Goal: Information Seeking & Learning: Check status

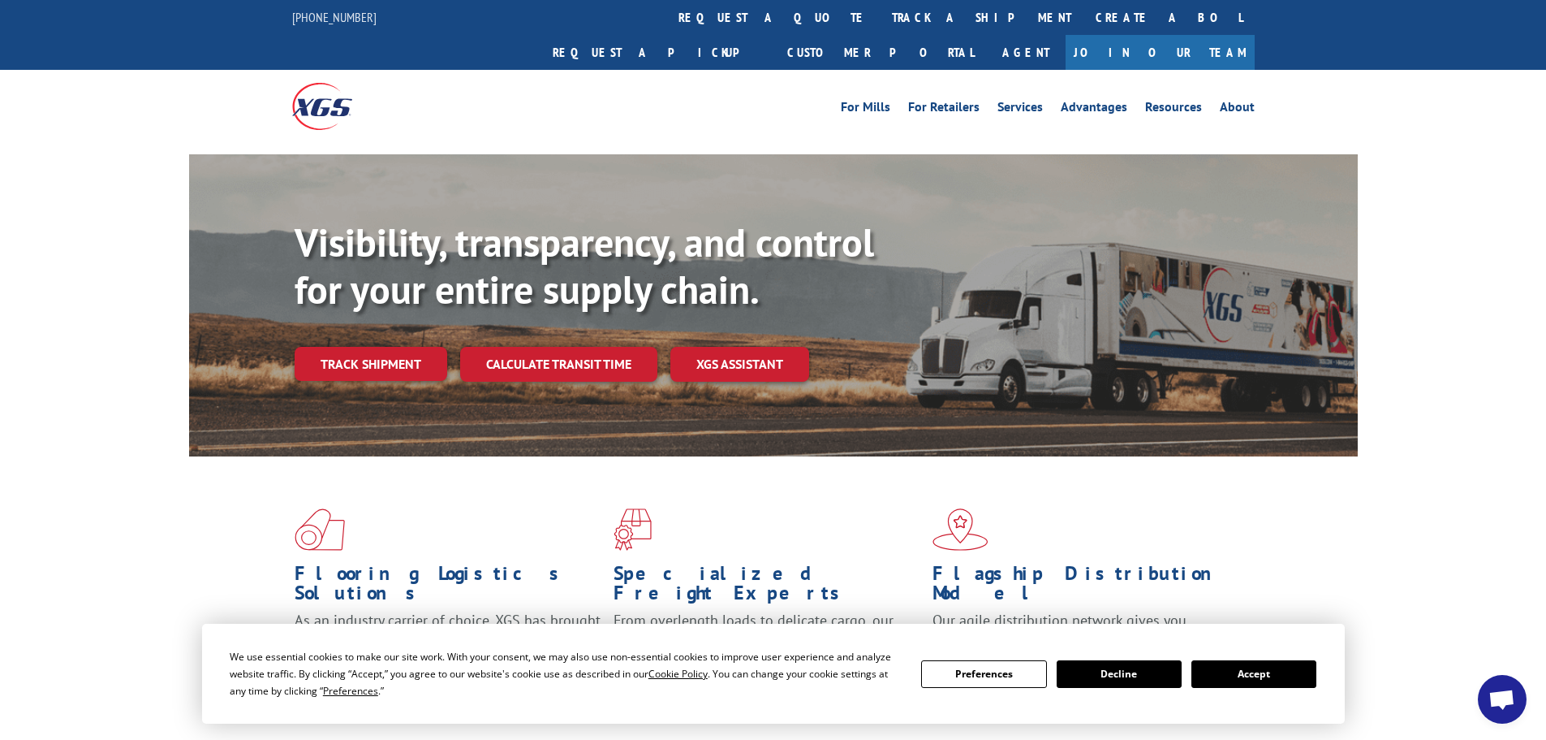
click at [880, 20] on link "track a shipment" at bounding box center [982, 17] width 204 height 35
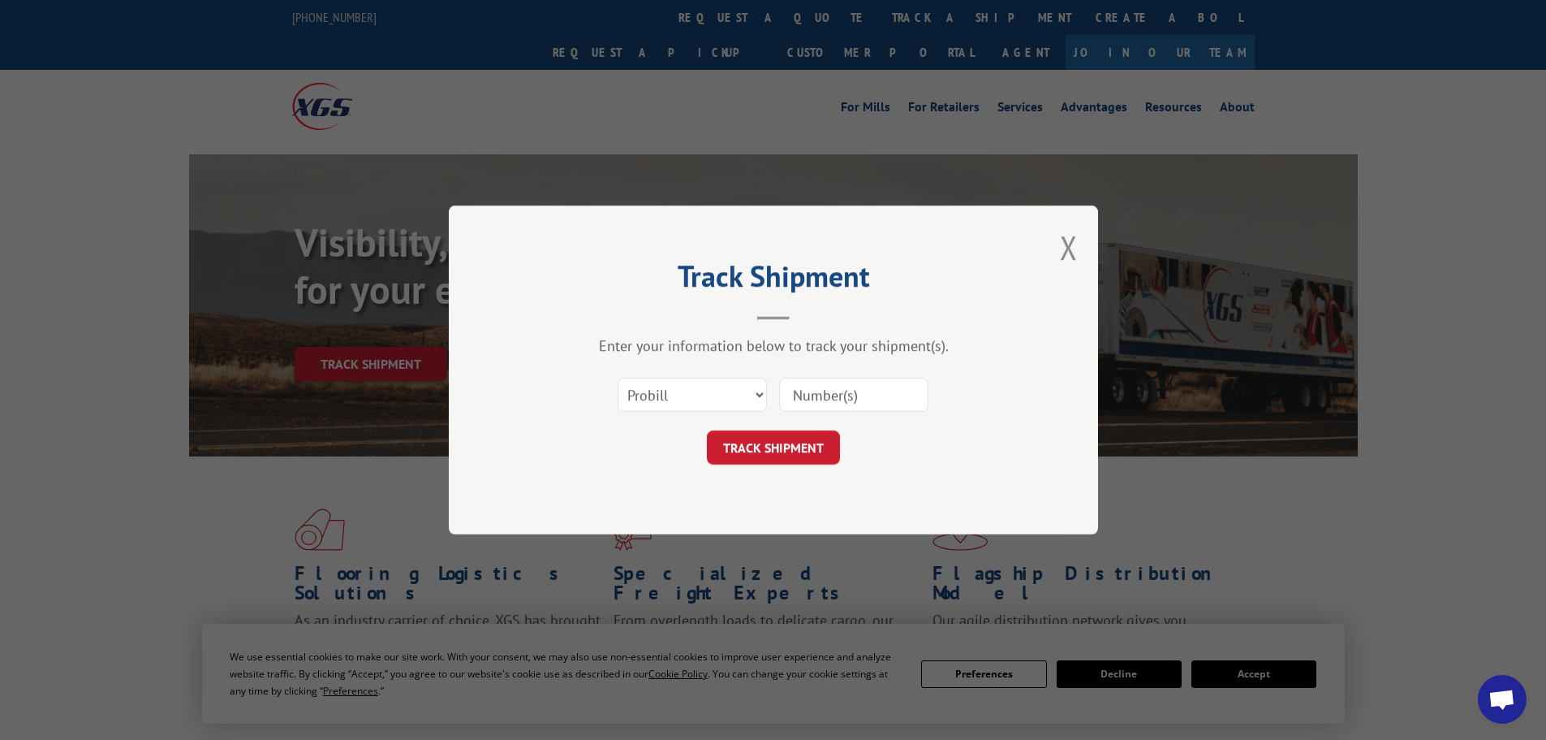
click at [673, 378] on div "Select category... Probill BOL PO" at bounding box center [693, 394] width 148 height 37
click at [666, 399] on select "Select category... Probill BOL PO" at bounding box center [692, 394] width 149 height 34
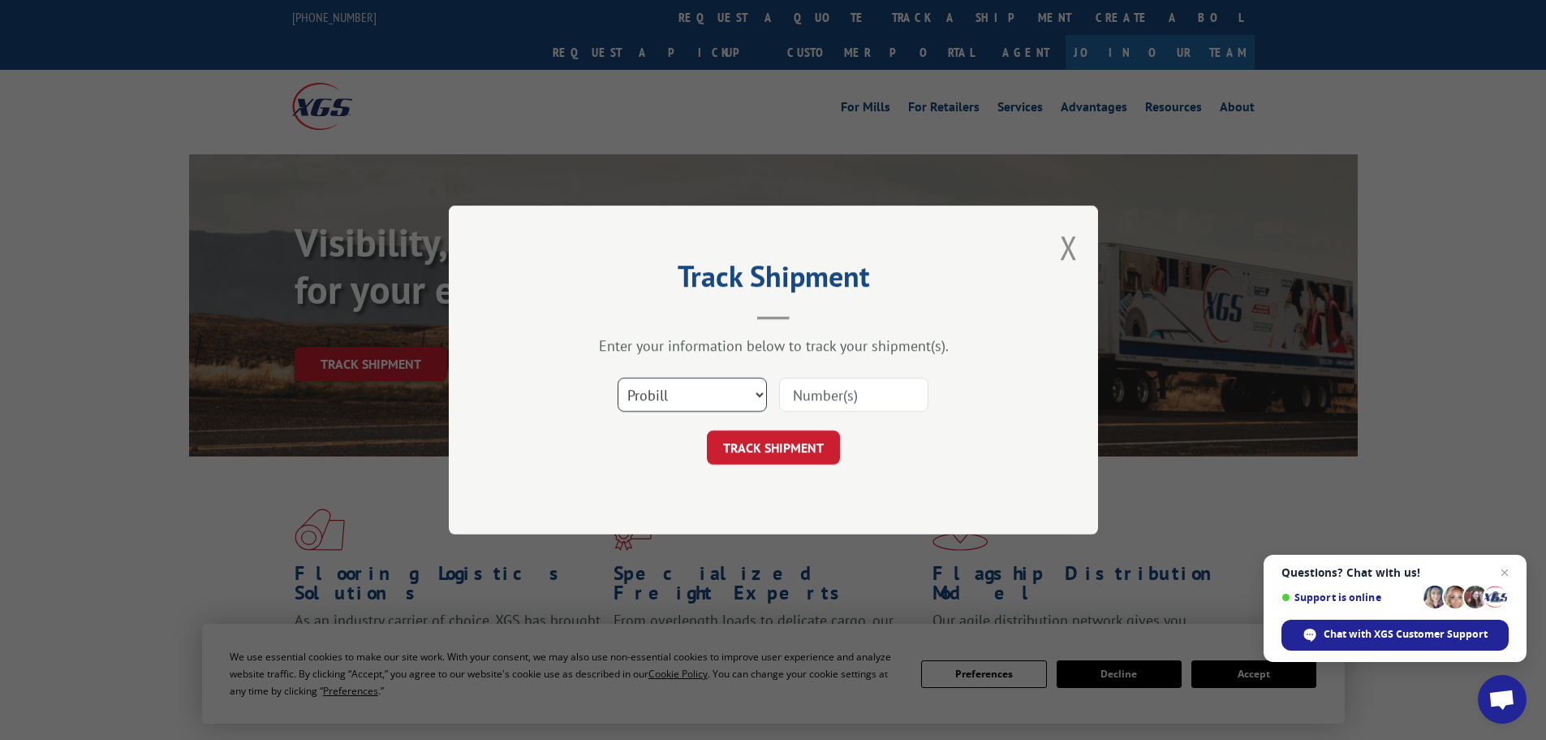
select select "bol"
click at [618, 377] on select "Select category... Probill BOL PO" at bounding box center [692, 394] width 149 height 34
click at [807, 402] on input at bounding box center [853, 394] width 149 height 34
paste input "473265765576"
type input "473265765576"
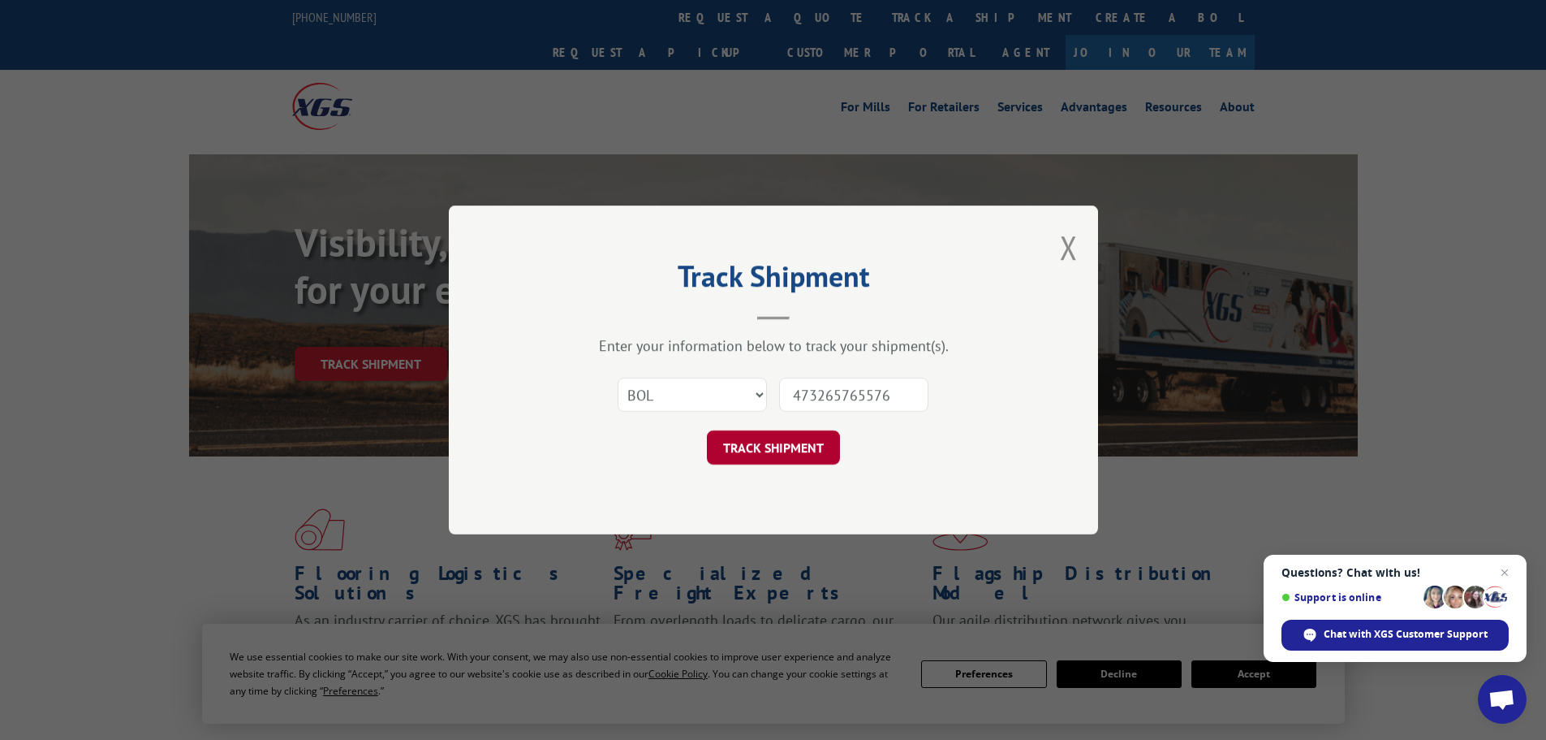
click at [745, 453] on button "TRACK SHIPMENT" at bounding box center [773, 447] width 133 height 34
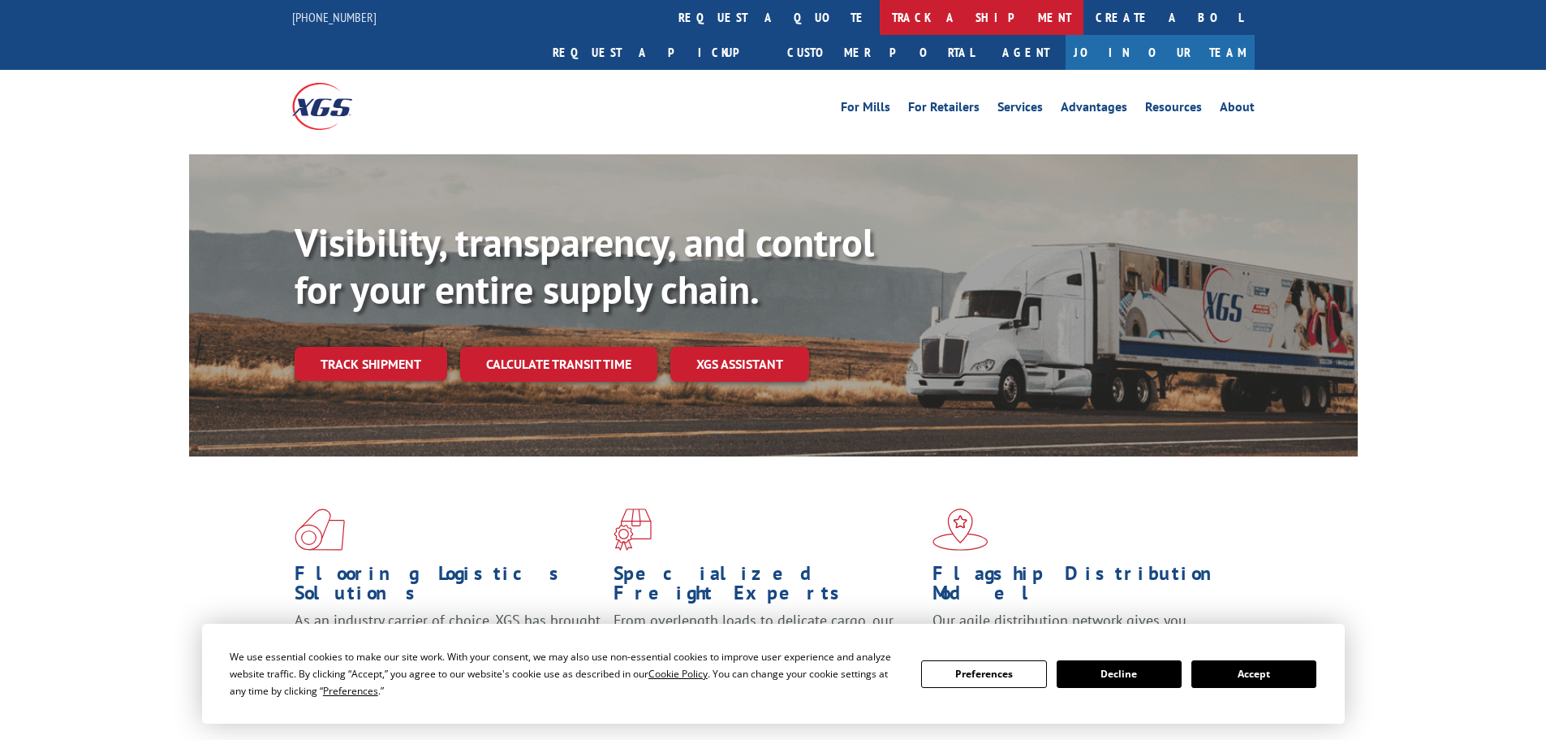
drag, startPoint x: 748, startPoint y: 12, endPoint x: 660, endPoint y: 261, distance: 263.4
click at [880, 14] on link "track a shipment" at bounding box center [982, 17] width 204 height 35
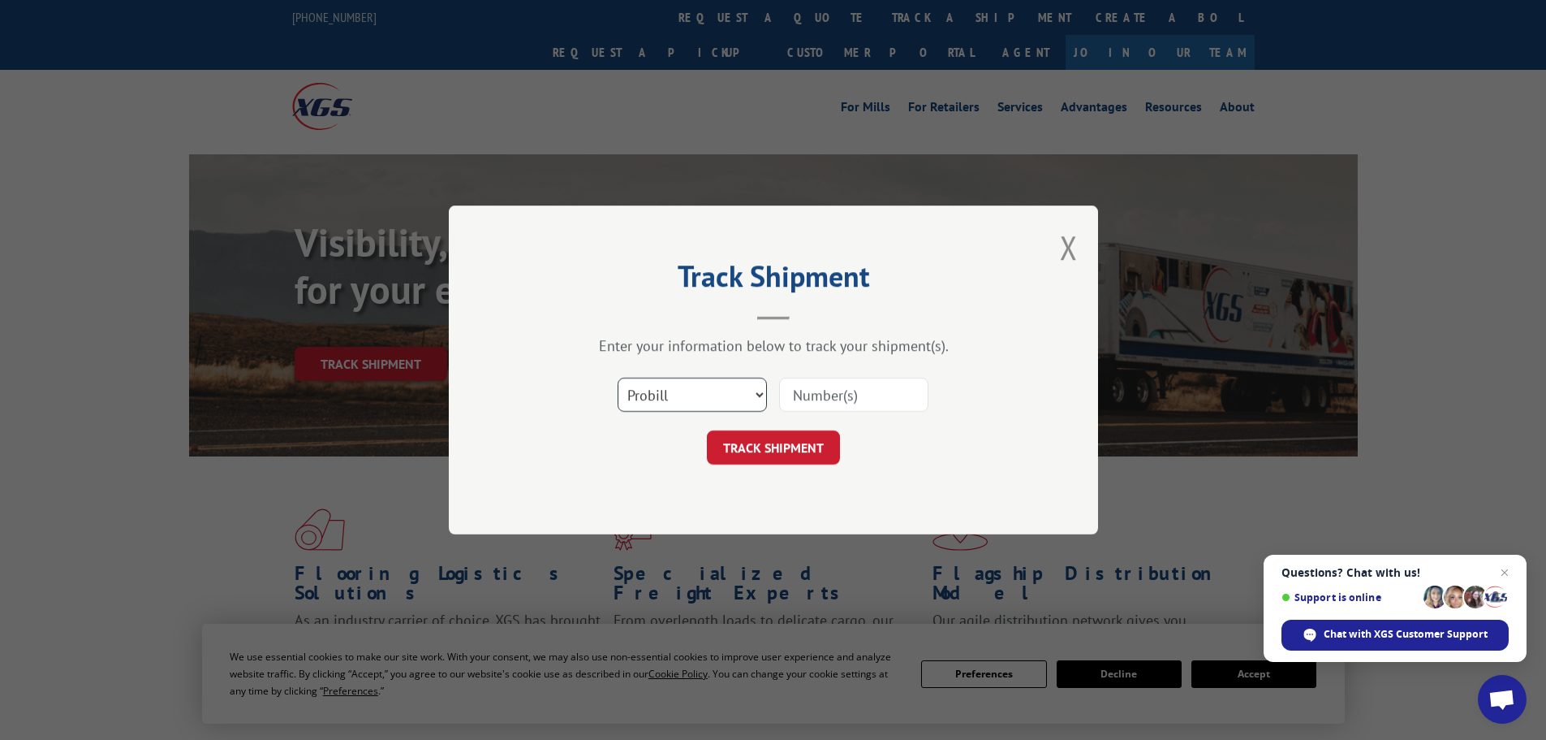
click at [652, 400] on select "Select category... Probill BOL PO" at bounding box center [692, 394] width 149 height 34
select select "bol"
click at [618, 377] on select "Select category... Probill BOL PO" at bounding box center [692, 394] width 149 height 34
click at [825, 389] on input at bounding box center [853, 394] width 149 height 34
paste input "475471"
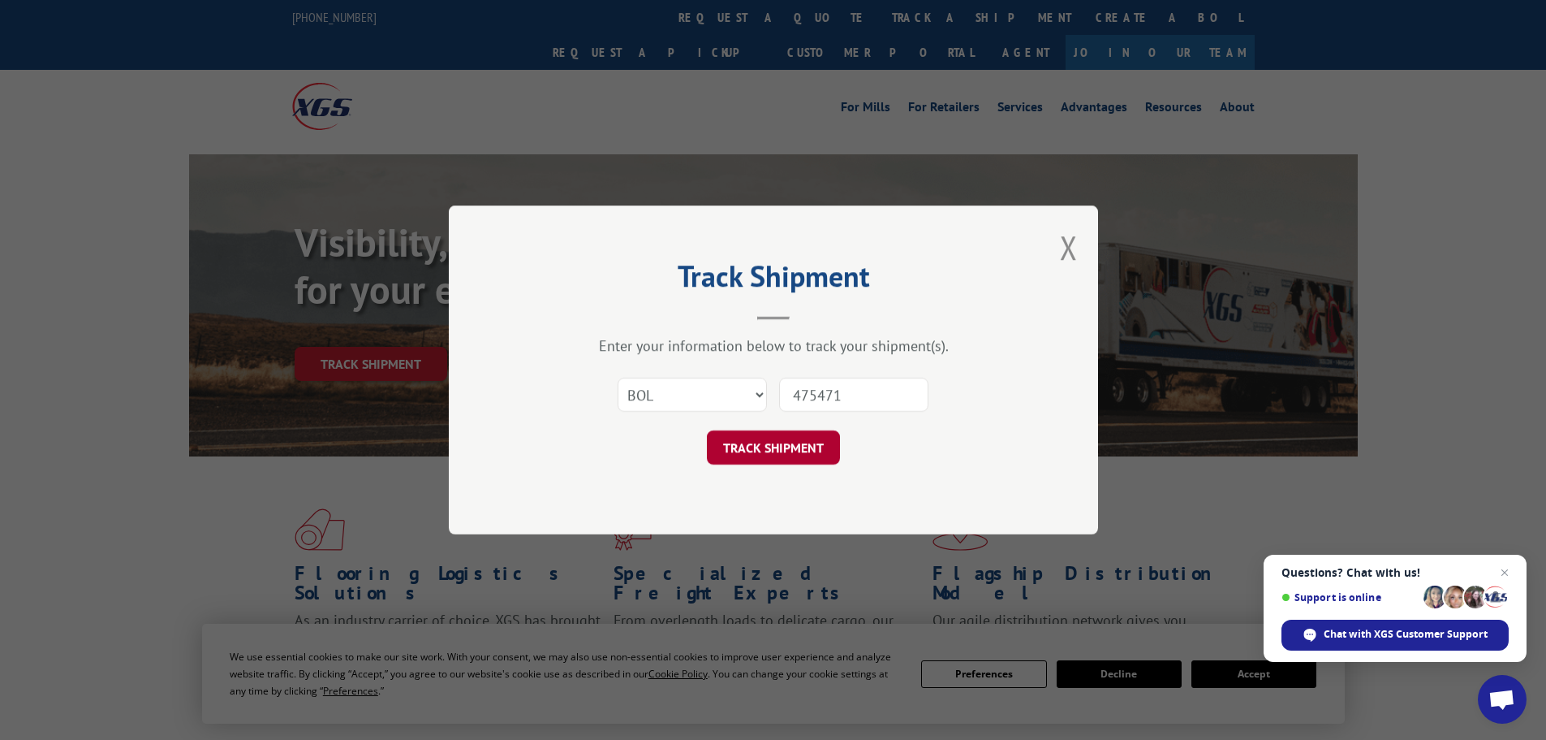
type input "475471"
click at [756, 445] on button "TRACK SHIPMENT" at bounding box center [773, 447] width 133 height 34
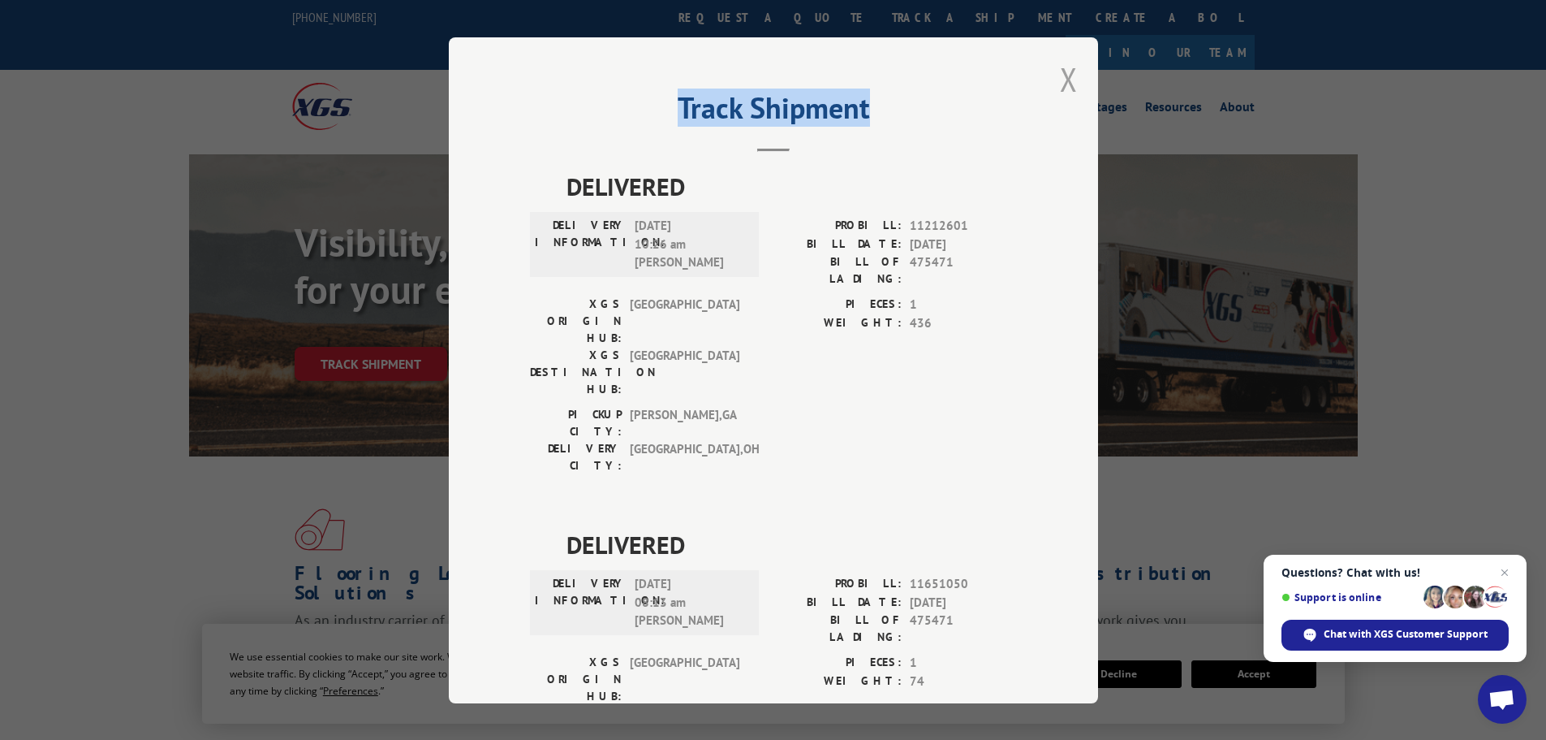
click at [1054, 77] on div "Track Shipment DELIVERED DELIVERY INFORMATION: [DATE] 10:26 am [PERSON_NAME]: 1…" at bounding box center [773, 370] width 649 height 666
click at [1060, 85] on button "Close modal" at bounding box center [1069, 79] width 18 height 43
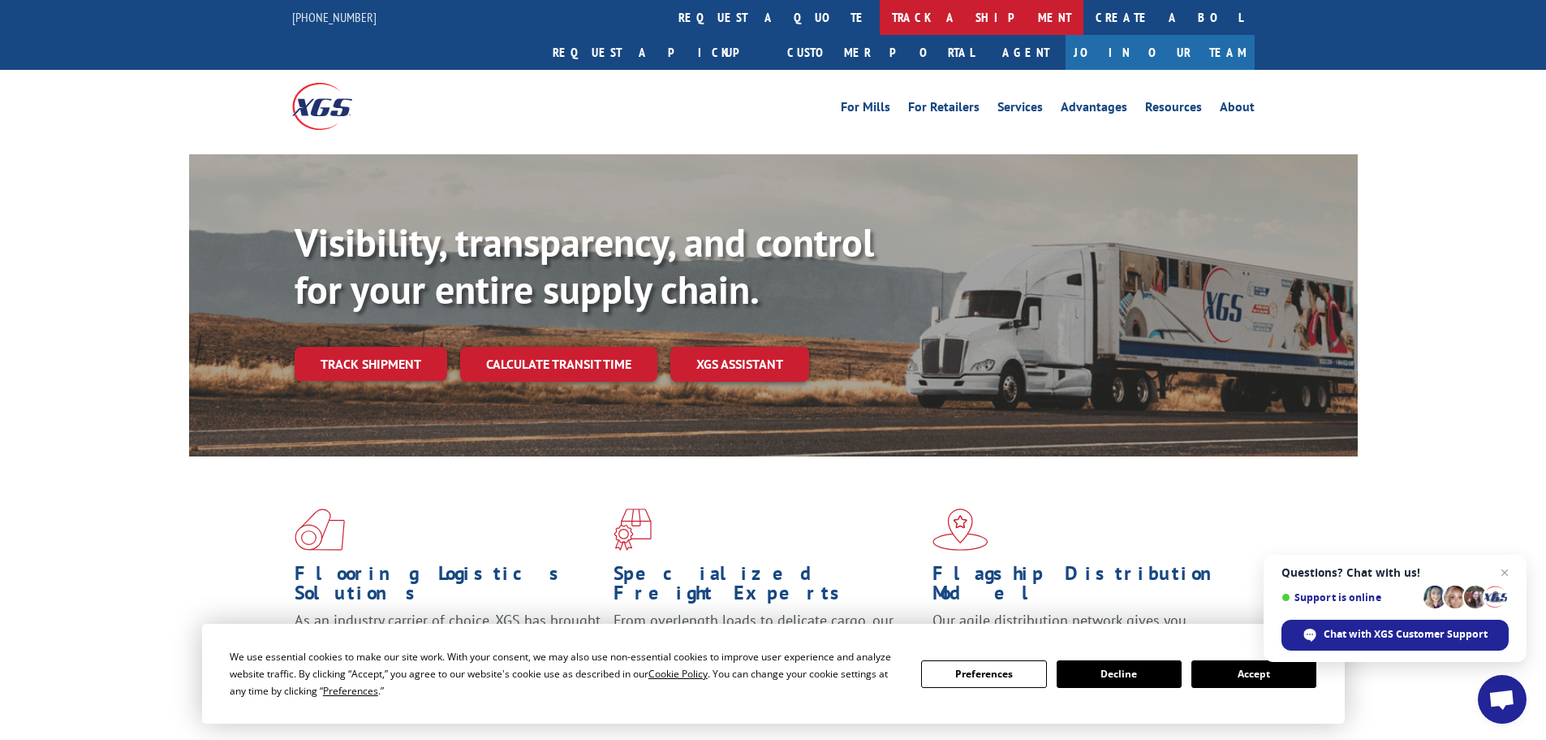
click at [880, 15] on link "track a shipment" at bounding box center [982, 17] width 204 height 35
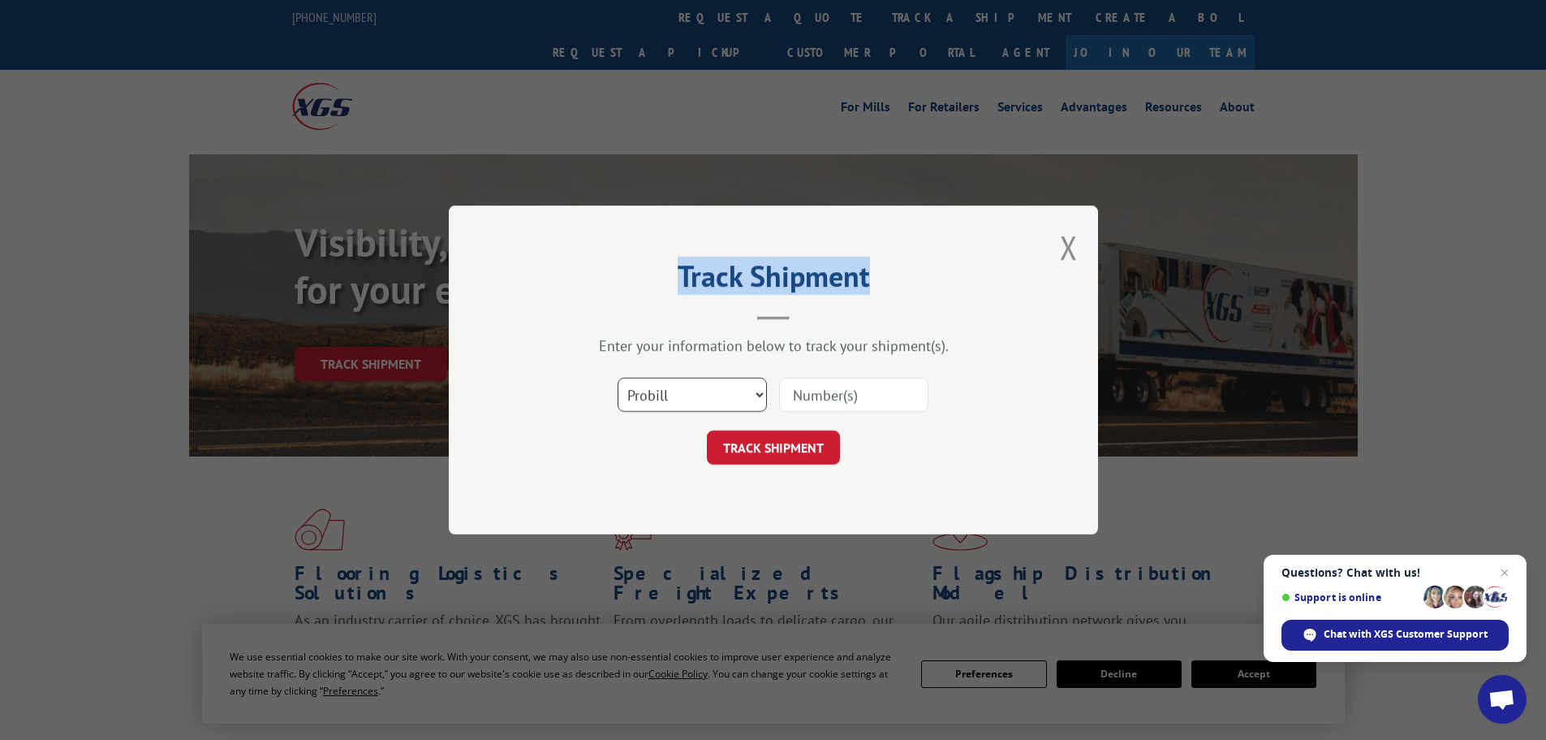
click at [679, 396] on select "Select category... Probill BOL PO" at bounding box center [692, 394] width 149 height 34
select select "bol"
click at [618, 377] on select "Select category... Probill BOL PO" at bounding box center [692, 394] width 149 height 34
click at [806, 394] on input at bounding box center [853, 394] width 149 height 34
paste input "5513880"
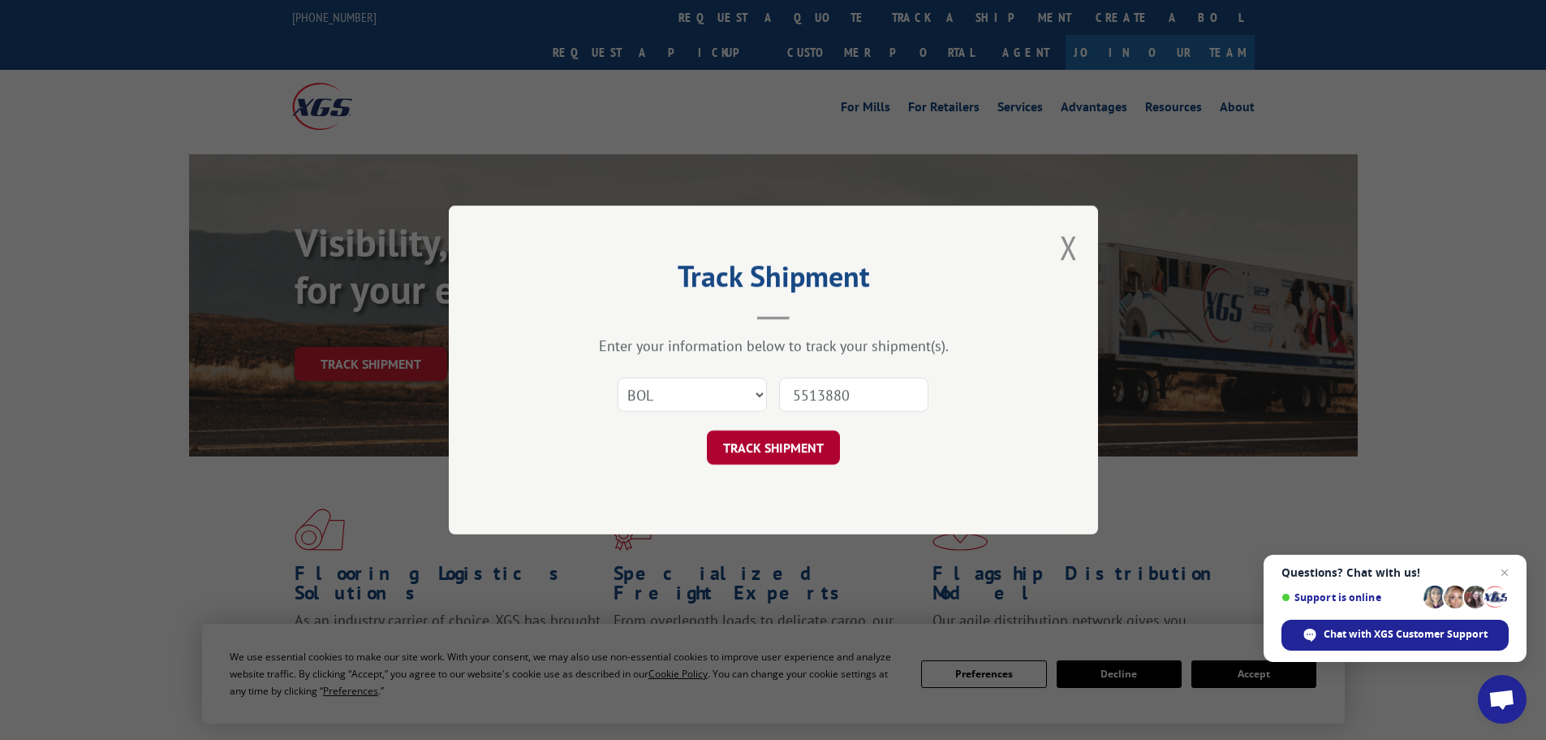
type input "5513880"
click at [770, 451] on button "TRACK SHIPMENT" at bounding box center [773, 447] width 133 height 34
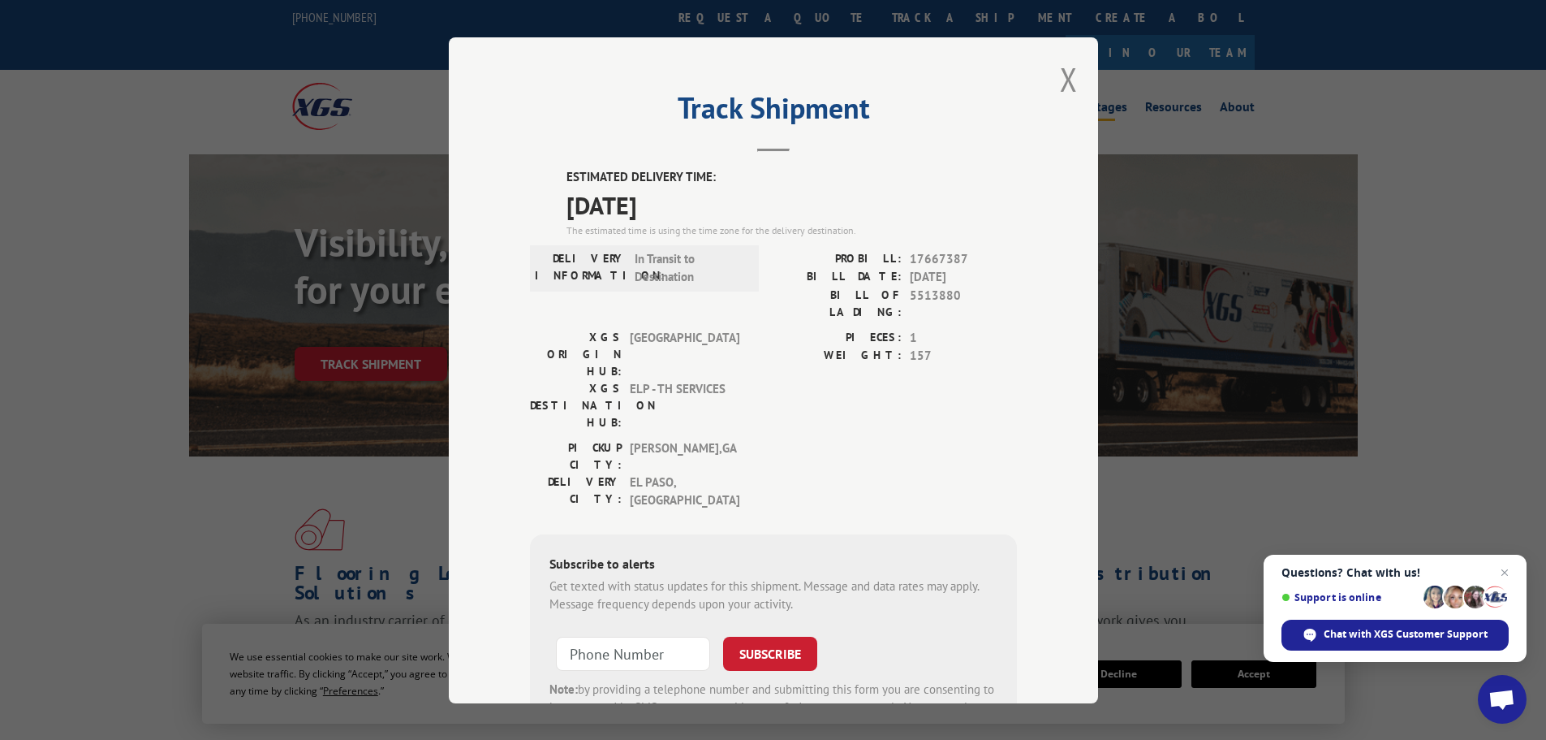
click at [1060, 79] on button "Close modal" at bounding box center [1069, 79] width 18 height 43
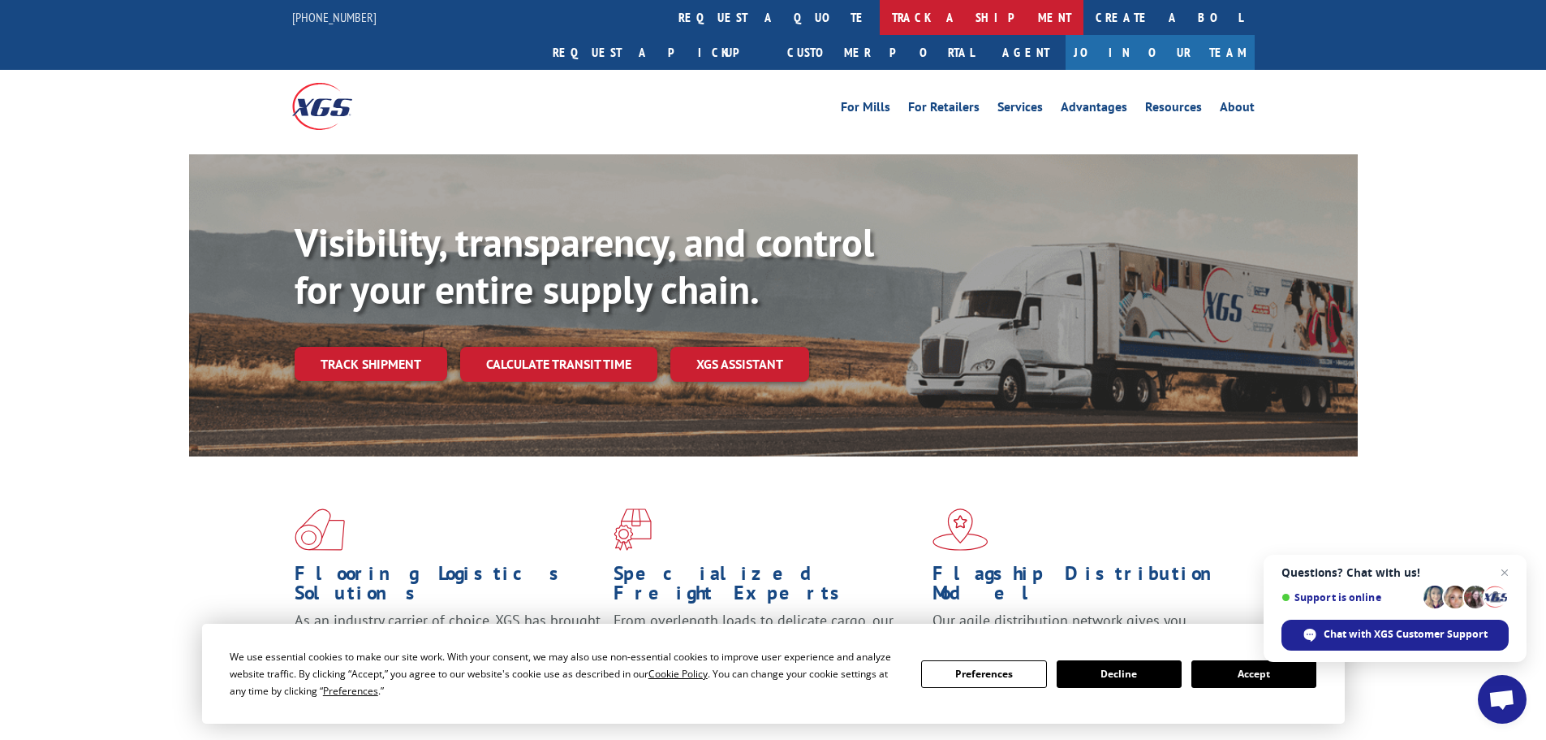
click at [880, 15] on link "track a shipment" at bounding box center [982, 17] width 204 height 35
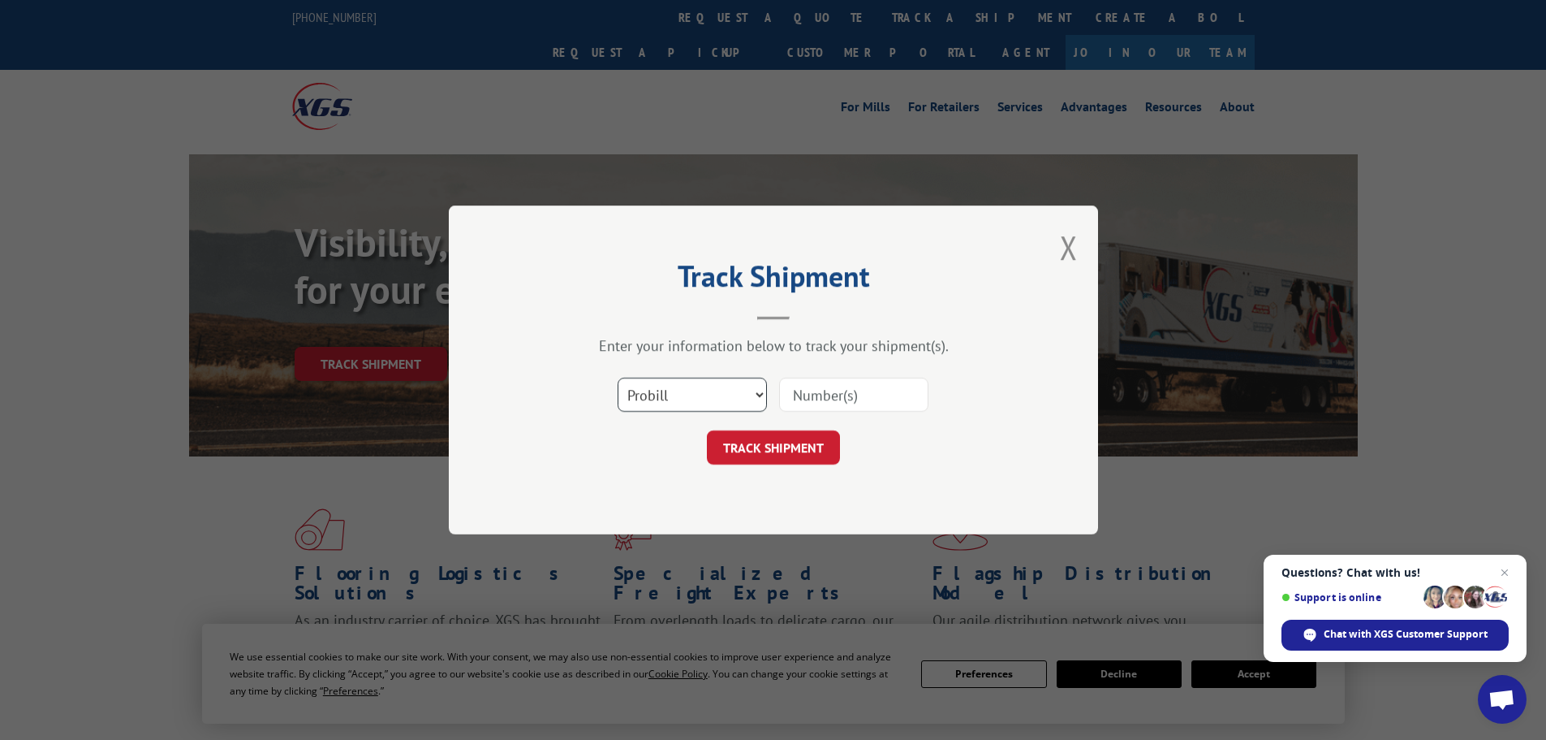
click at [679, 390] on select "Select category... Probill BOL PO" at bounding box center [692, 394] width 149 height 34
select select "bol"
click at [618, 377] on select "Select category... Probill BOL PO" at bounding box center [692, 394] width 149 height 34
click at [794, 390] on input at bounding box center [853, 394] width 149 height 34
paste input "7052871"
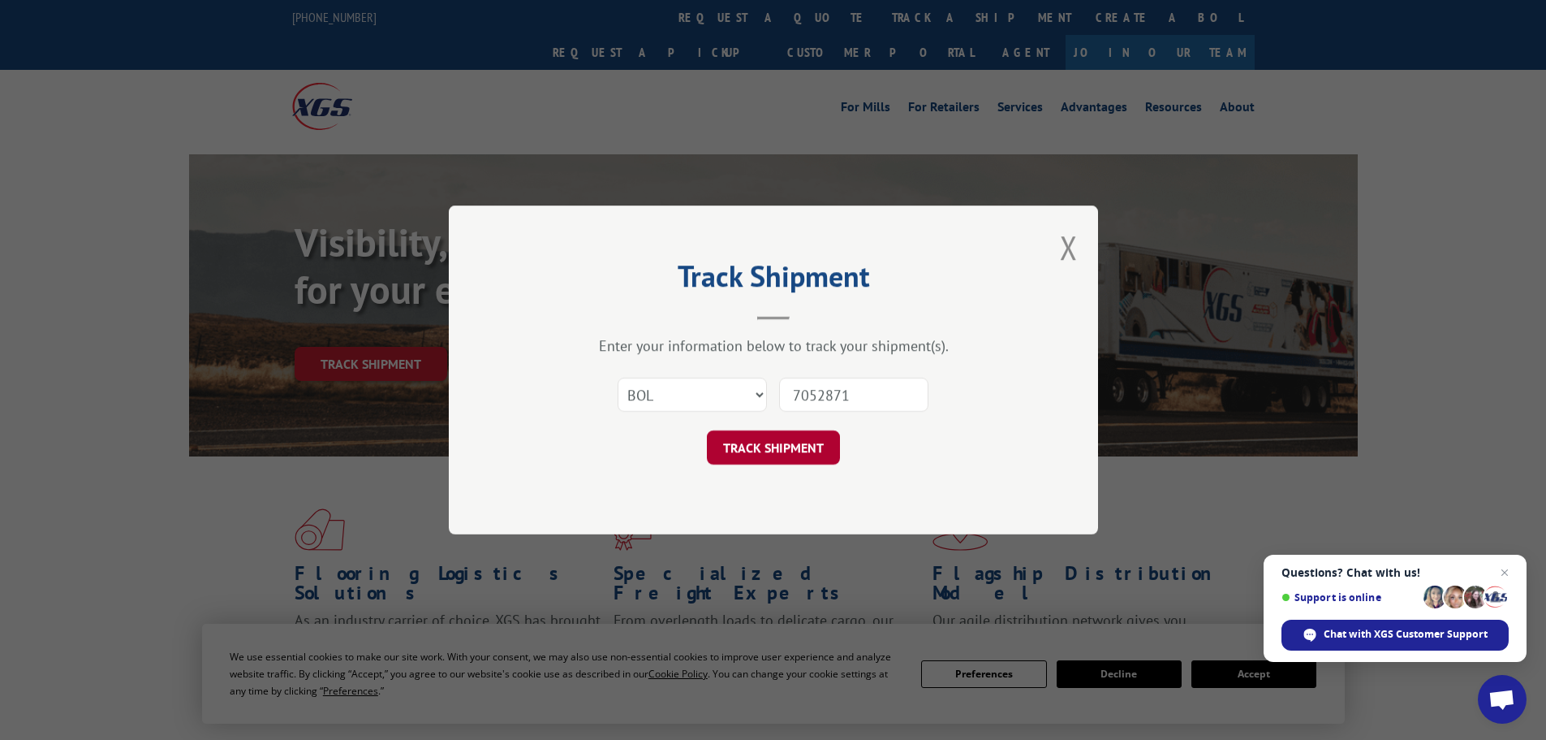
type input "7052871"
click at [758, 451] on button "TRACK SHIPMENT" at bounding box center [773, 447] width 133 height 34
